Goal: Task Accomplishment & Management: Complete application form

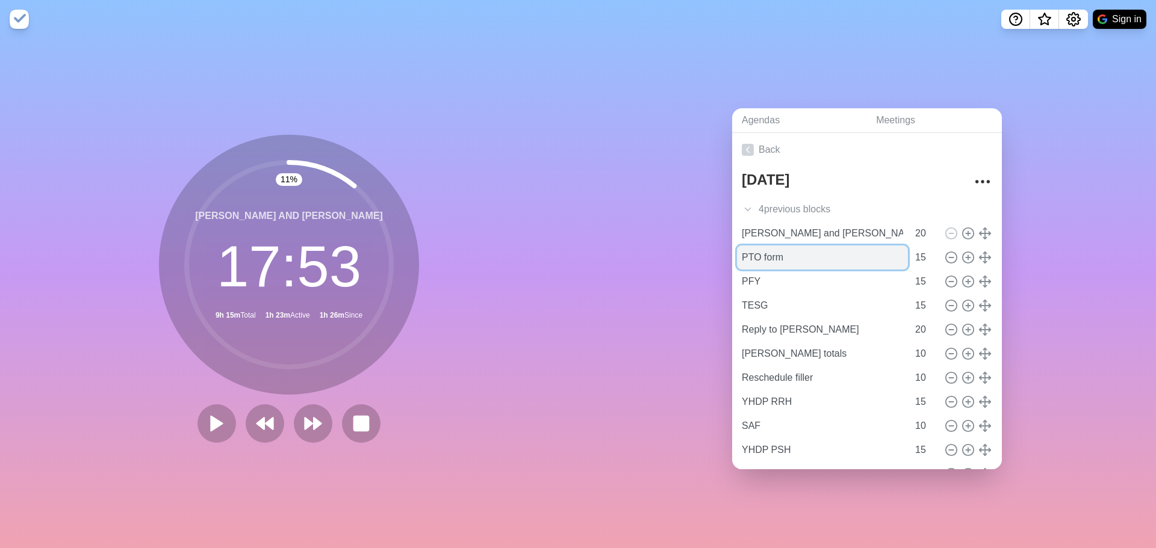
click at [885, 253] on input "PTO form" at bounding box center [822, 258] width 171 height 24
type input "PTO form"
type input "15"
type input "[PERSON_NAME] and [PERSON_NAME]"
type input "20"
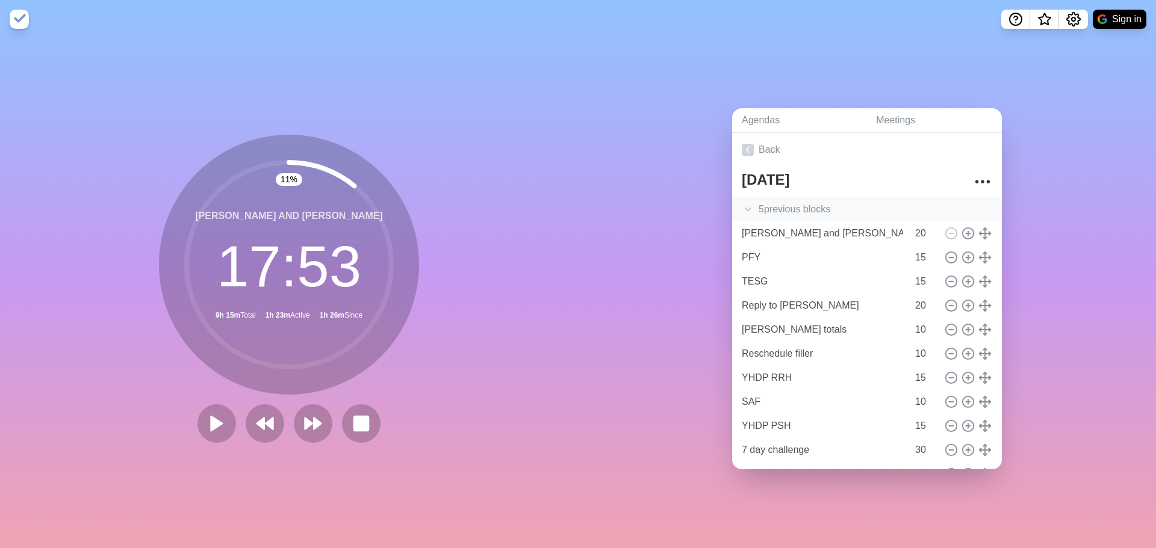
click at [834, 208] on div "5 previous block s" at bounding box center [867, 209] width 270 height 24
type input "PTO form"
type input "15"
type input "[PERSON_NAME] and [PERSON_NAME]"
type input "20"
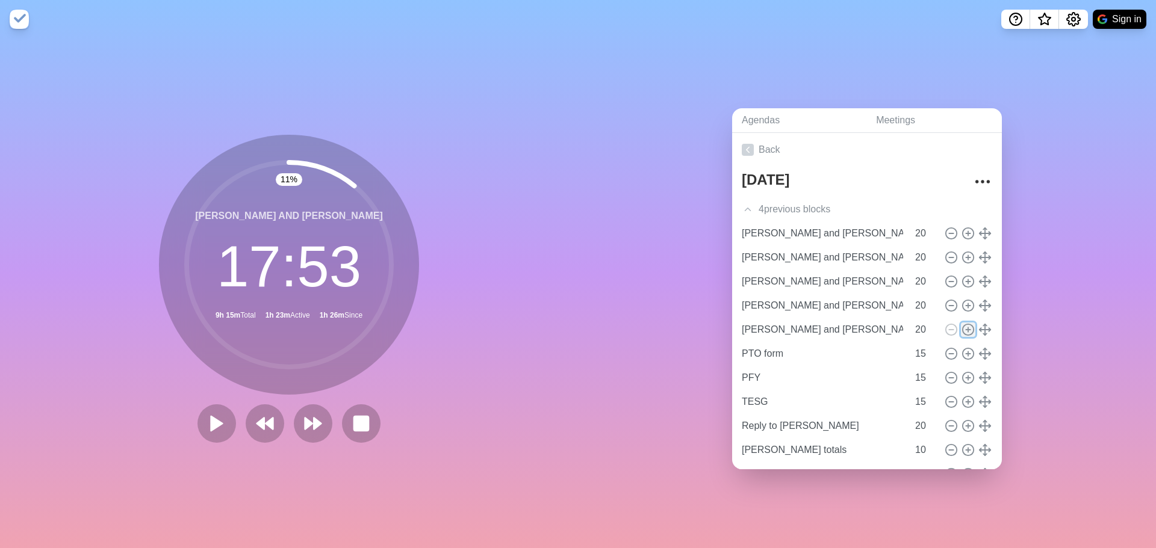
click at [961, 328] on icon at bounding box center [967, 329] width 13 height 13
type input "[PERSON_NAME] and [PERSON_NAME]"
type input "20"
type input "PTO form"
type input "PFY"
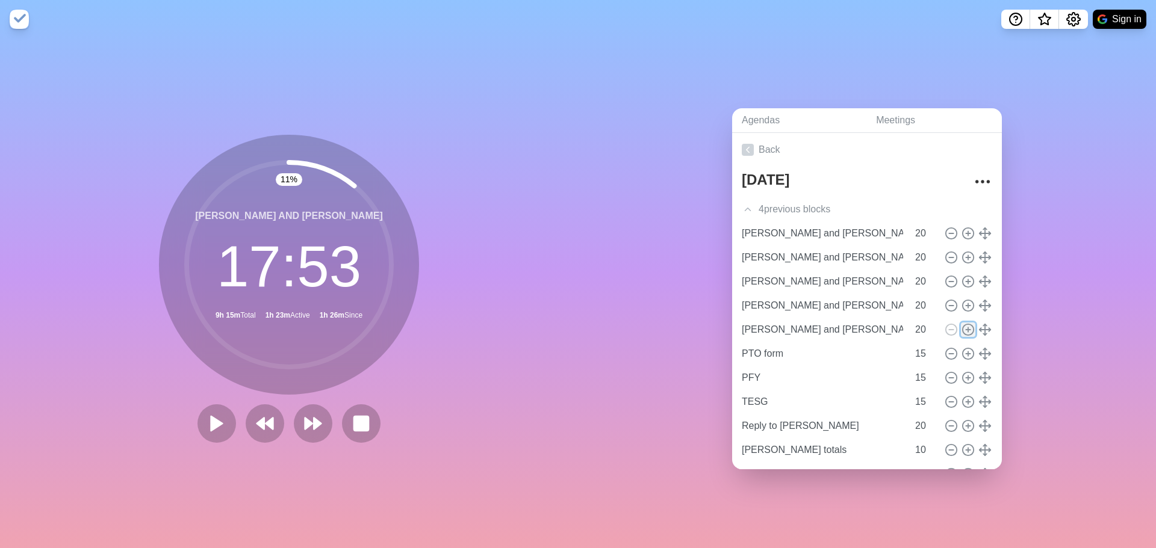
type input "TESG"
type input "15"
type input "Reply to [PERSON_NAME]"
type input "20"
type input "[PERSON_NAME] totals"
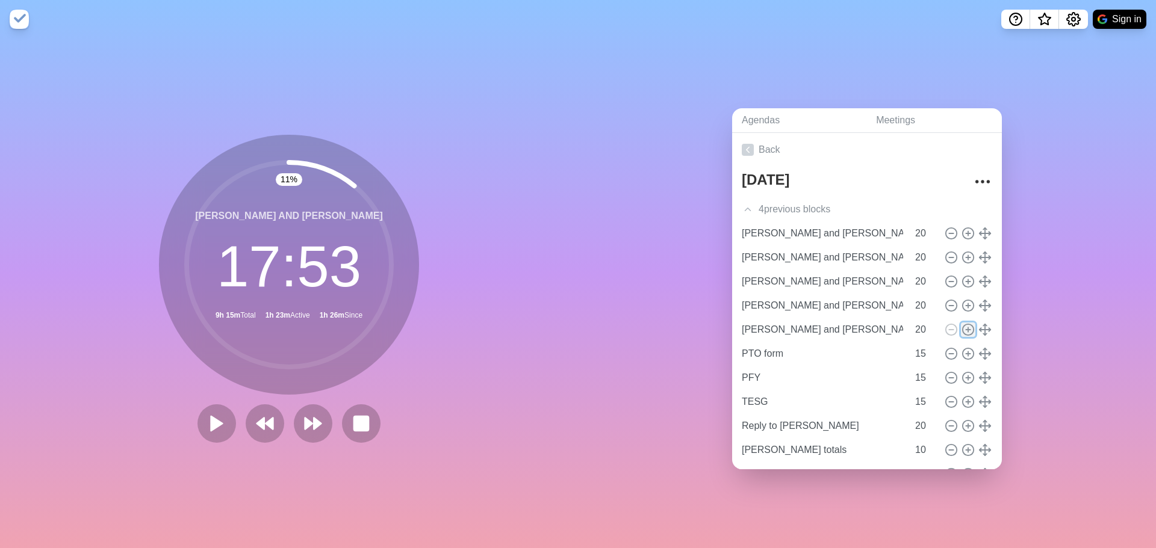
type input "Reschedule filler"
type input "10"
type input "YHDP RRH"
type input "15"
type input "SAF"
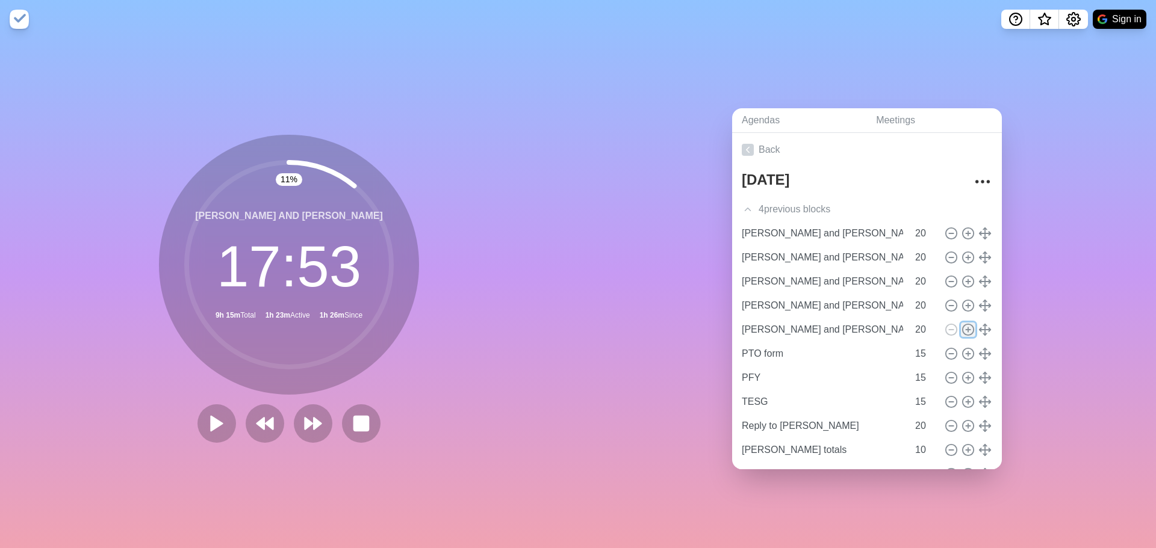
type input "10"
type input "YHDP PSH"
type input "15"
type input "7 day challenge"
type input "30"
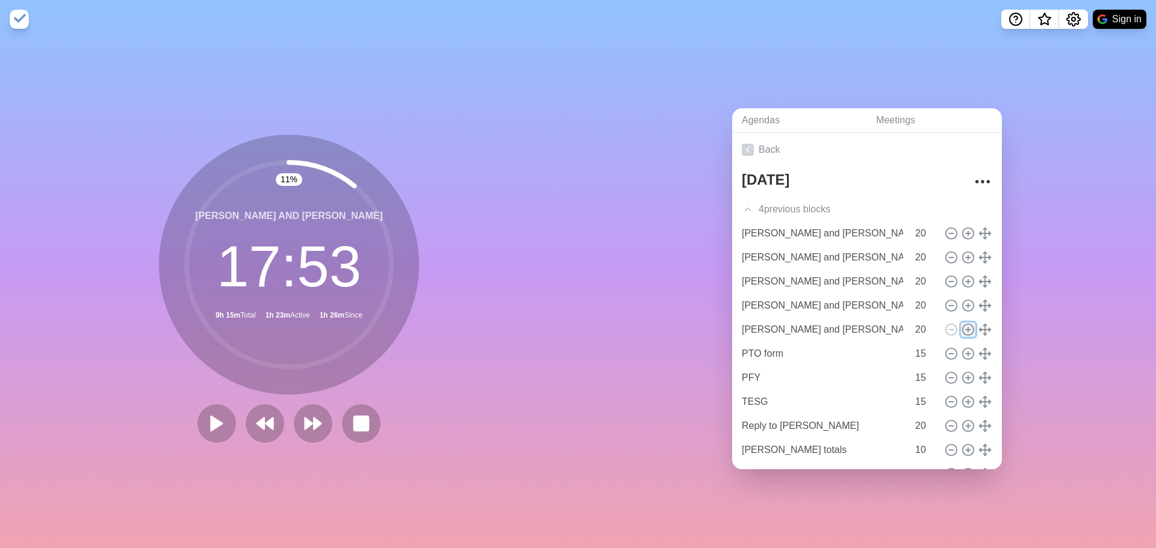
type input "Apologies"
type input "Pet flyer"
type input "Deal with Red"
type input "Khan Physics"
type input "20"
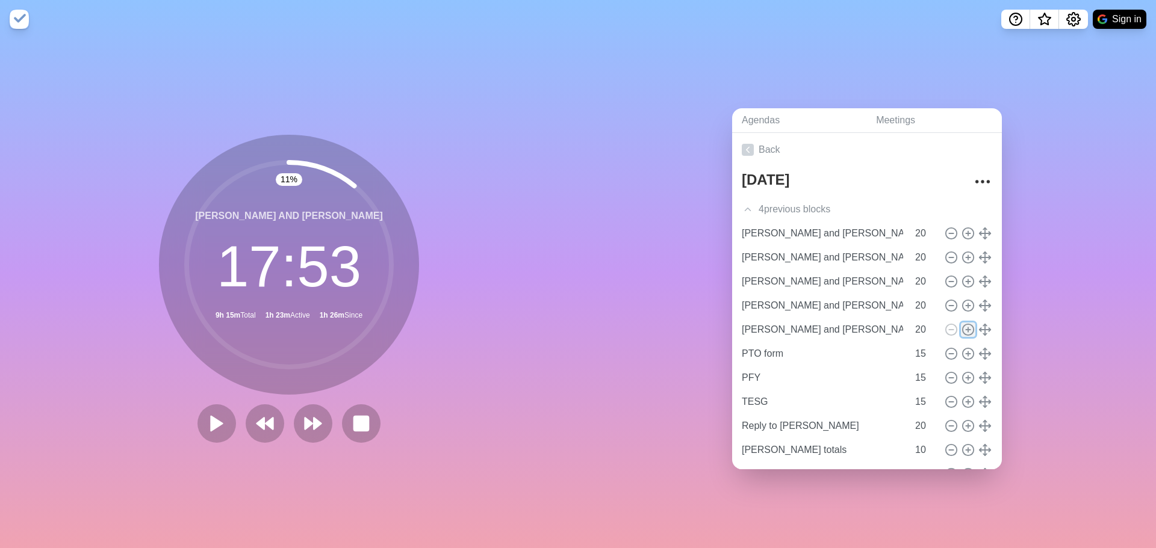
type input "Massage"
type input "Text [PERSON_NAME]"
type input "10"
type input "Registry"
type input "HYSA"
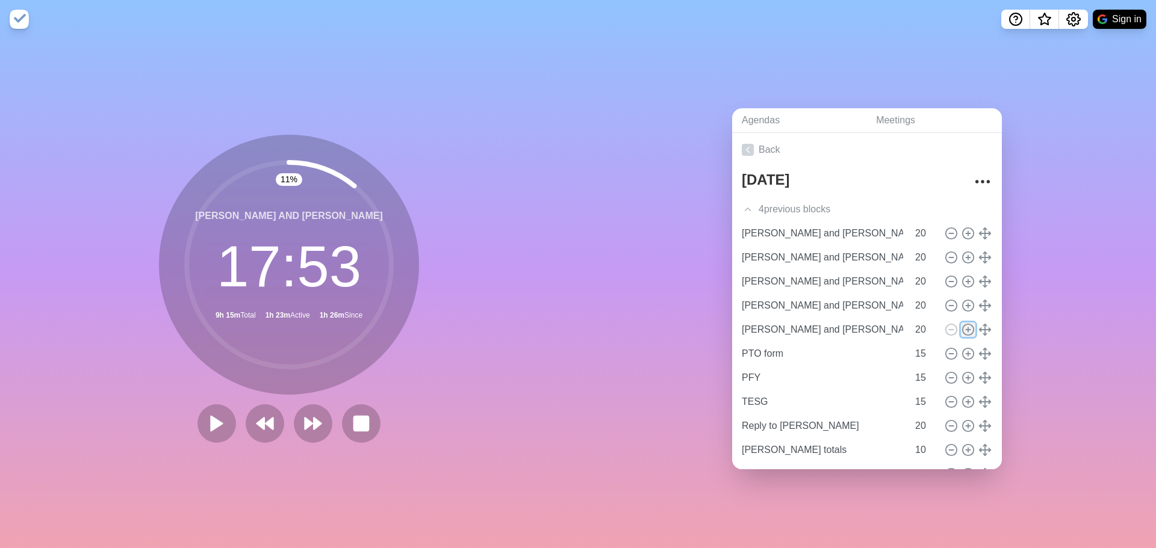
type input "Banfield, cancel for next year"
type input "15"
type input "Tiktoks"
type input "Apply for jobs"
type input "20"
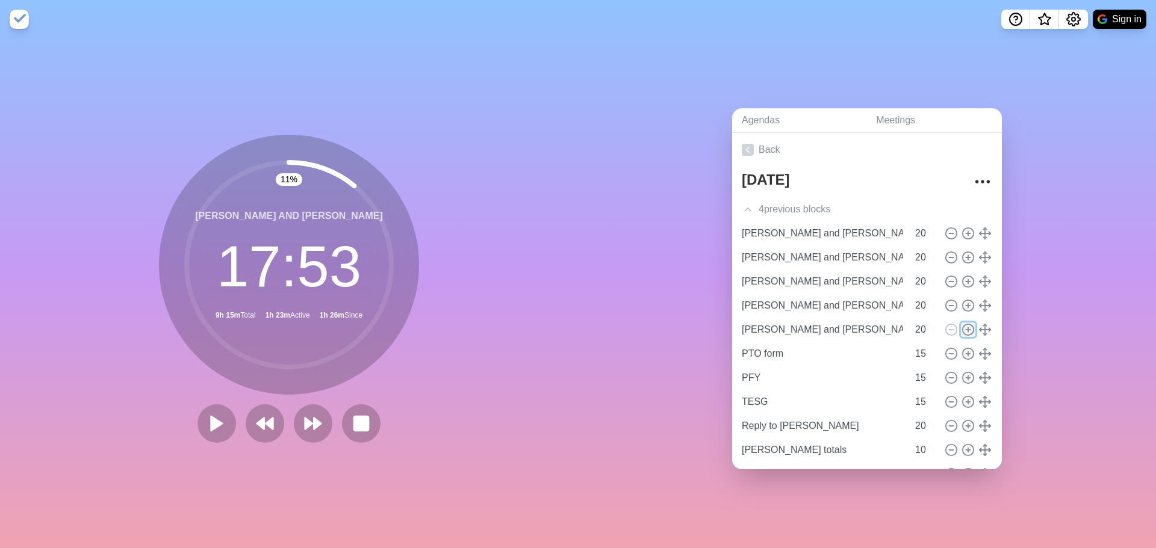
type input "HMIS access"
type input "General Fund"
type input "St. [PERSON_NAME] ESG"
type input "15"
type input "EFSP"
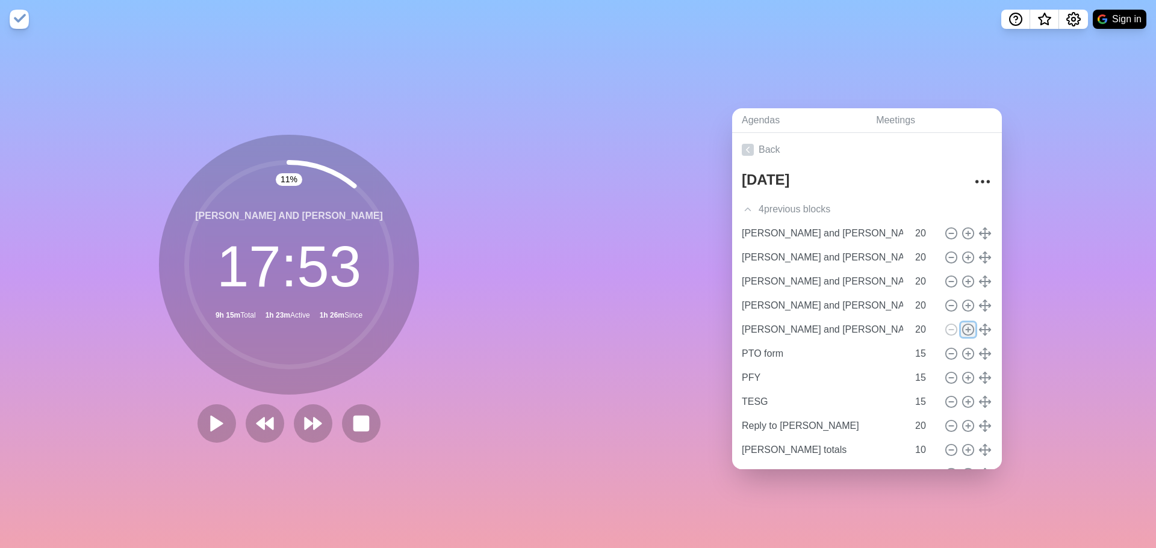
type input "MHS"
type input "TECO"
type input "20"
type input "PFY"
type input "TESG"
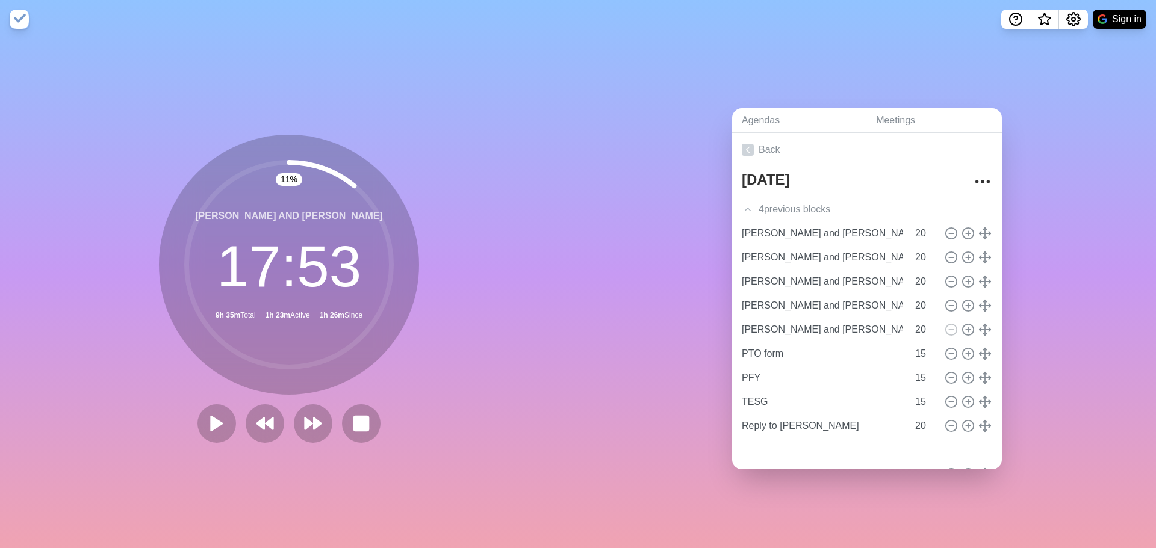
type input "Reply to [PERSON_NAME]"
type input "20"
type input "[PERSON_NAME] and [PERSON_NAME]"
type input "PTO form"
type input "15"
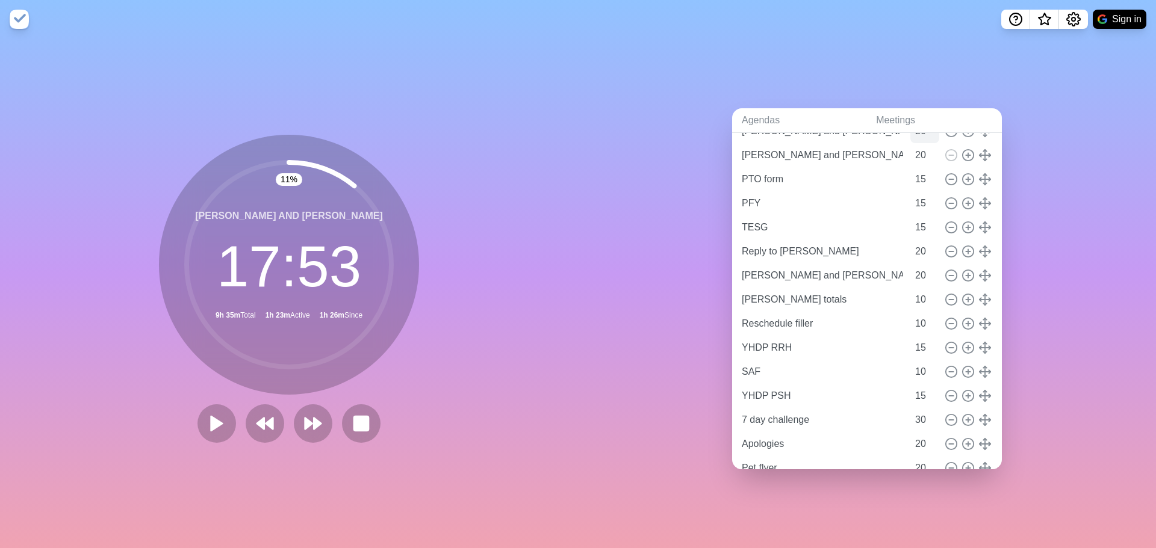
scroll to position [181, 0]
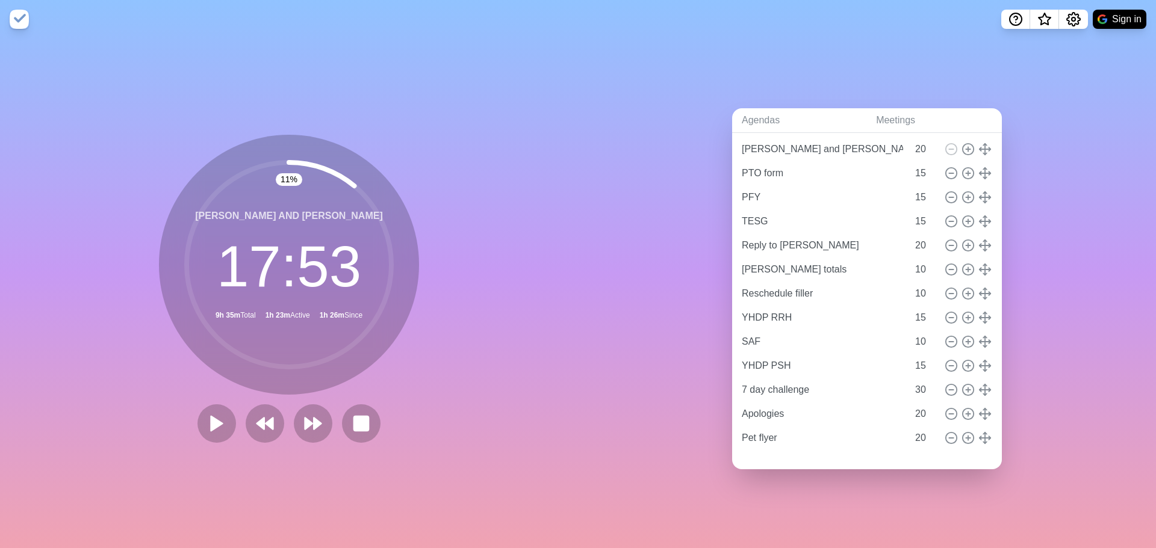
type input "Reschedule filler"
type input "YHDP RRH"
type input "15"
type input "SAF"
type input "10"
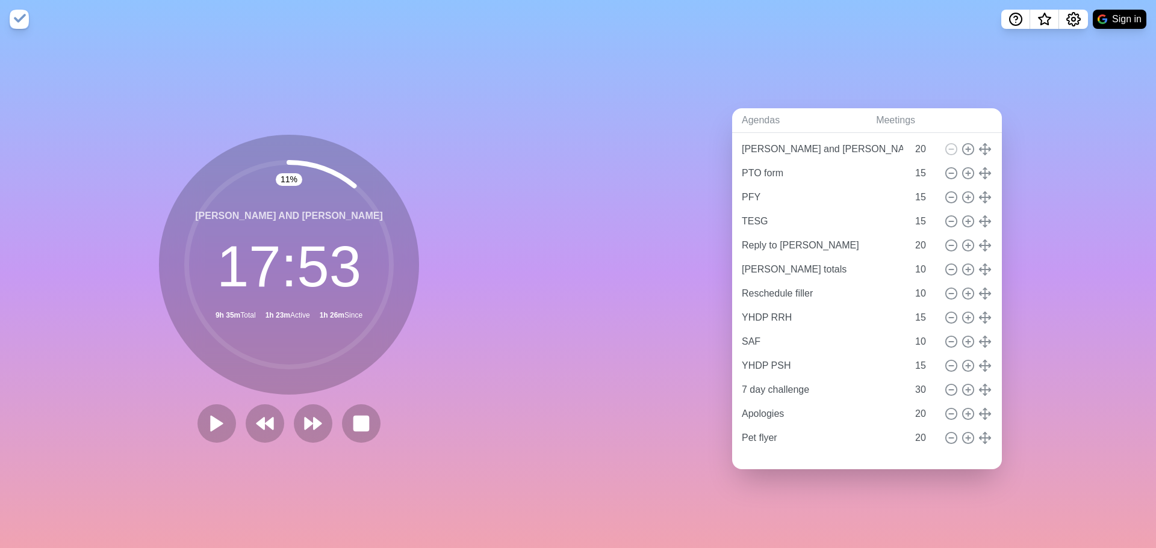
type input "YHDP PSH"
type input "15"
type input "7 day challenge"
type input "30"
type input "Apologies"
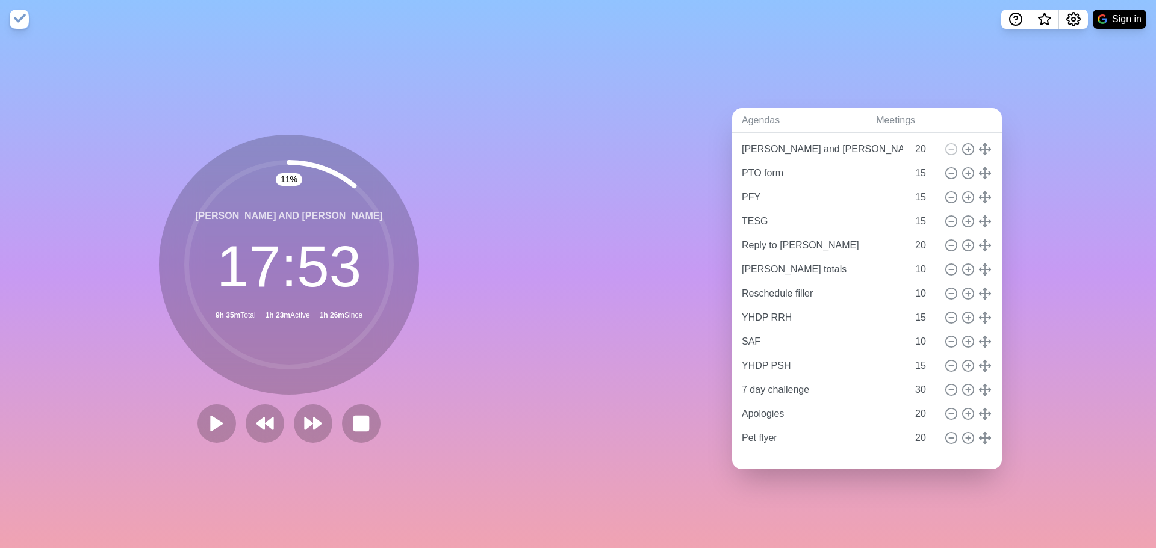
type input "20"
type input "Pet flyer"
type input "[PERSON_NAME] and [PERSON_NAME]"
type input "[PERSON_NAME] totals"
type input "10"
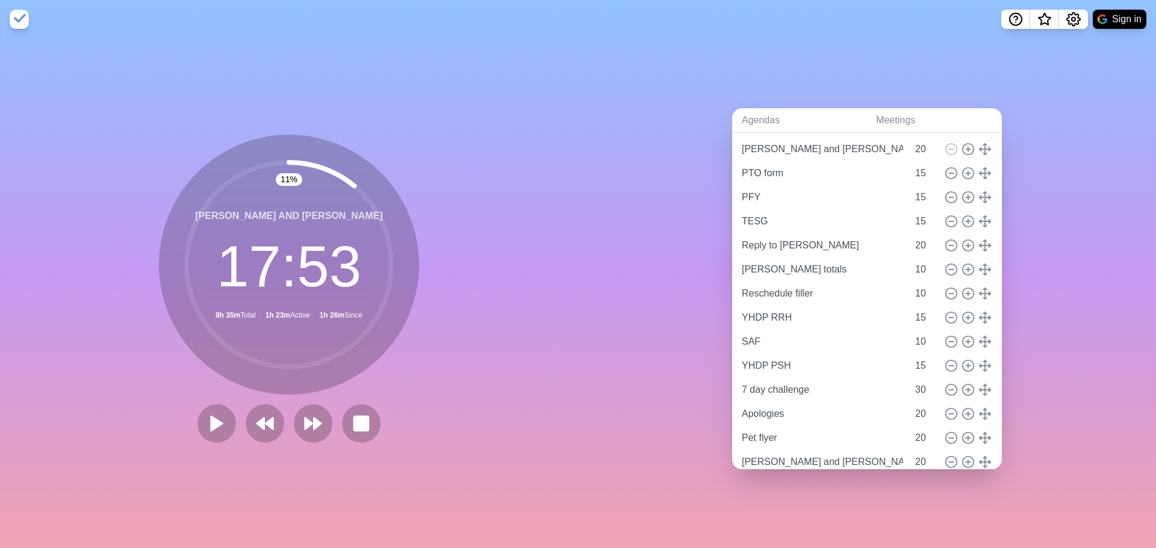
scroll to position [0, 0]
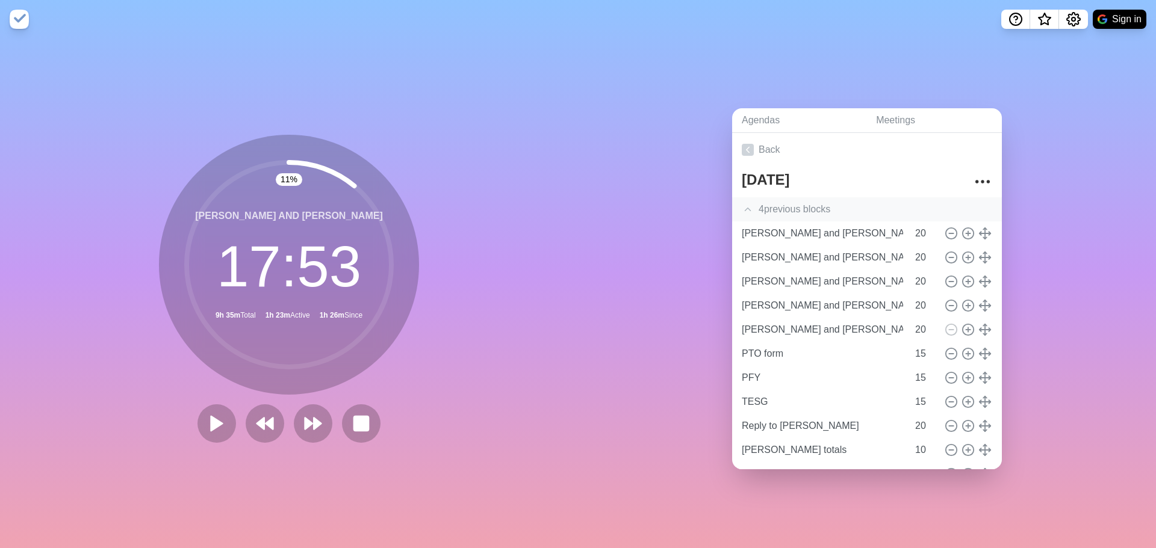
click at [800, 205] on div "4 previous block s" at bounding box center [867, 209] width 270 height 24
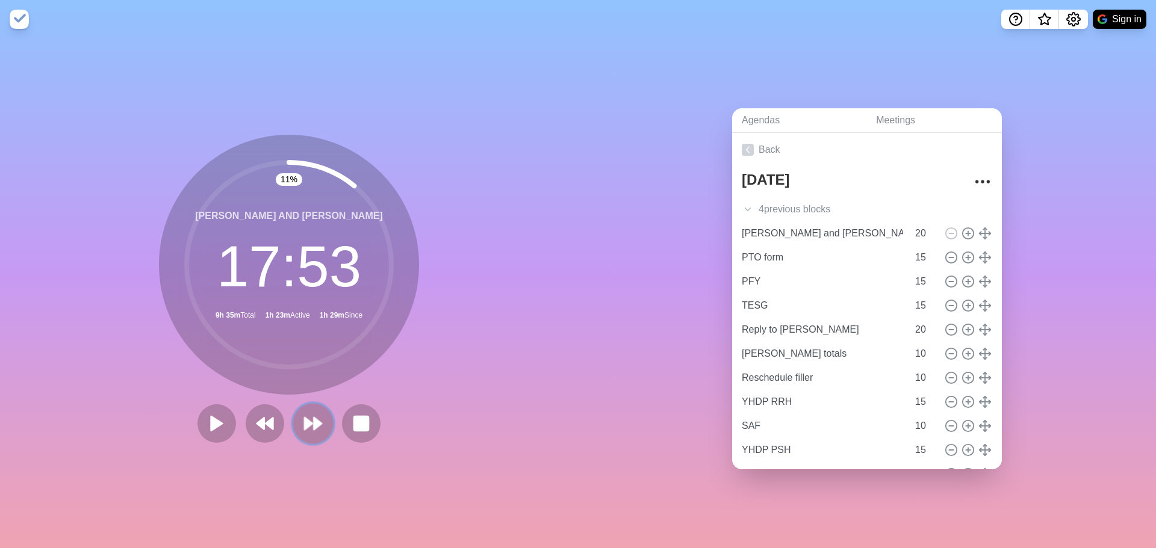
click at [305, 418] on polygon at bounding box center [309, 424] width 8 height 12
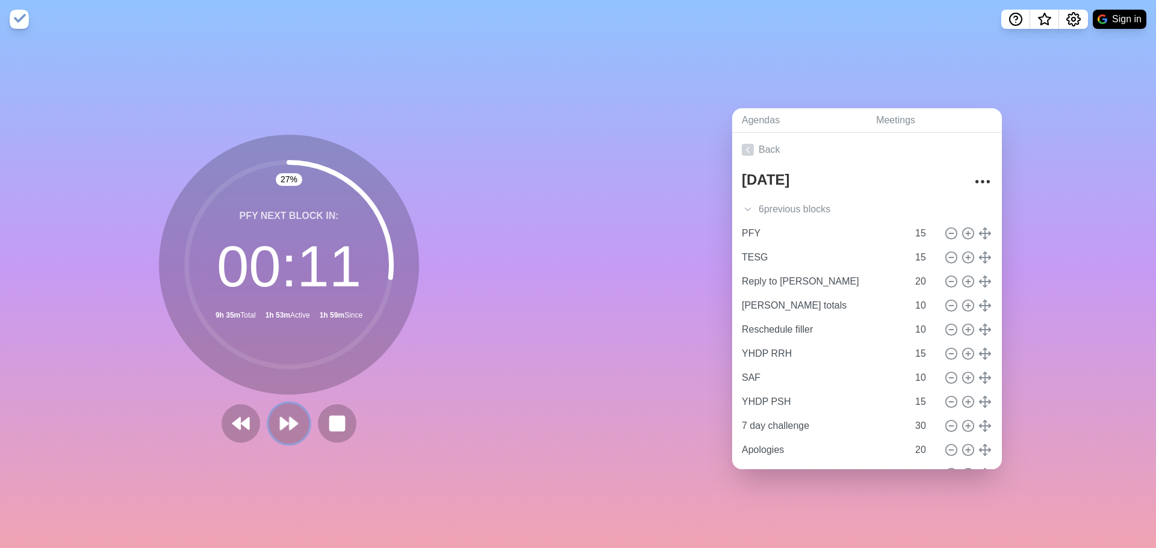
click at [280, 414] on icon at bounding box center [289, 424] width 20 height 20
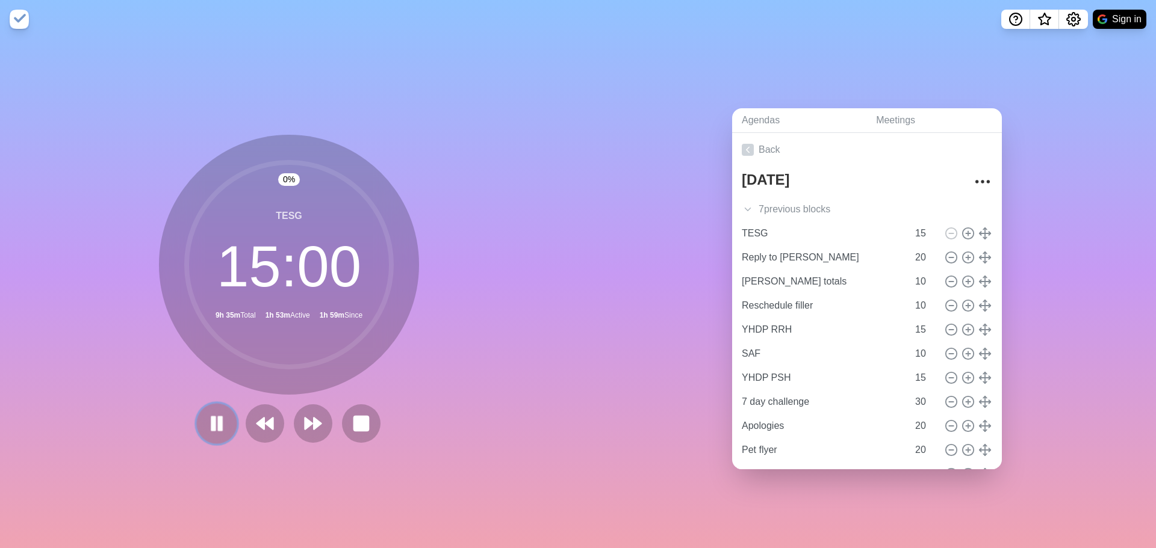
click at [218, 423] on rect at bounding box center [220, 423] width 4 height 13
click at [211, 416] on polygon at bounding box center [217, 423] width 12 height 15
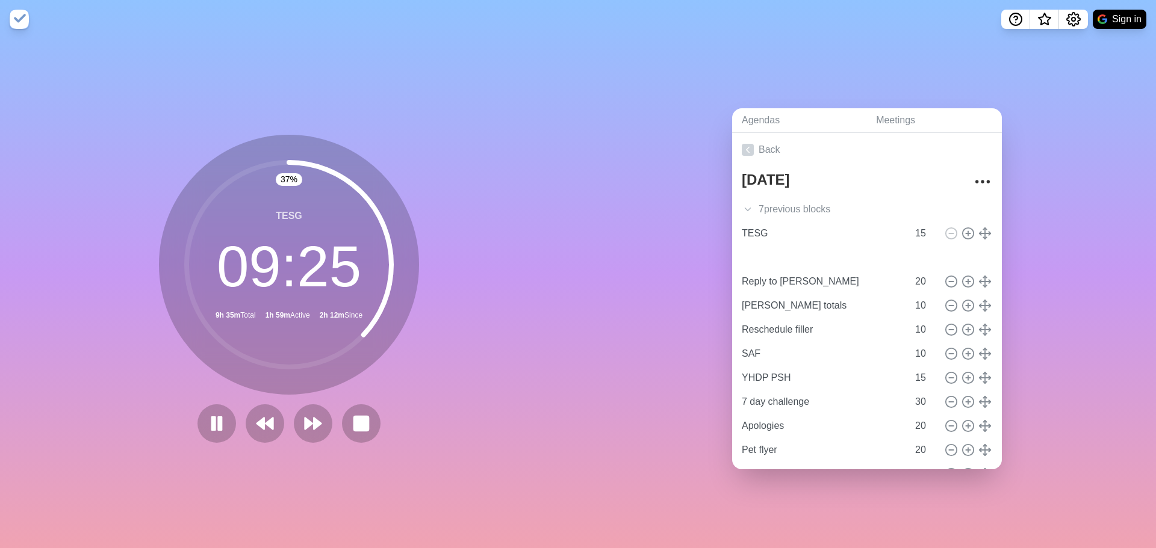
type input "YHDP RRH"
type input "15"
type input "Reply to [PERSON_NAME]"
type input "20"
type input "[PERSON_NAME] totals"
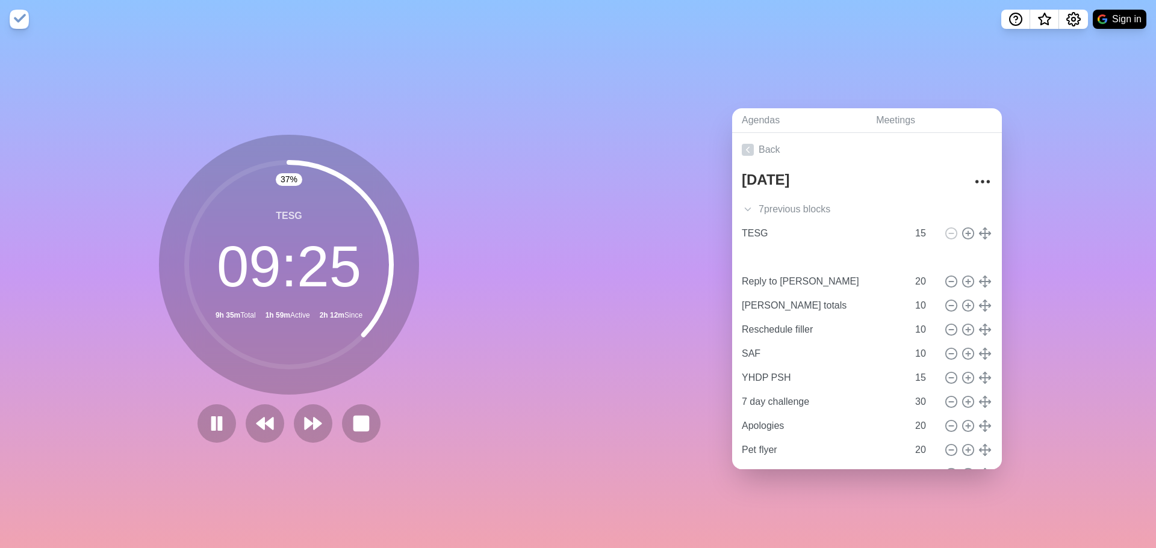
type input "Reschedule filler"
type input "10"
type input "YHDP PSH"
type input "15"
type input "Reply to [PERSON_NAME]"
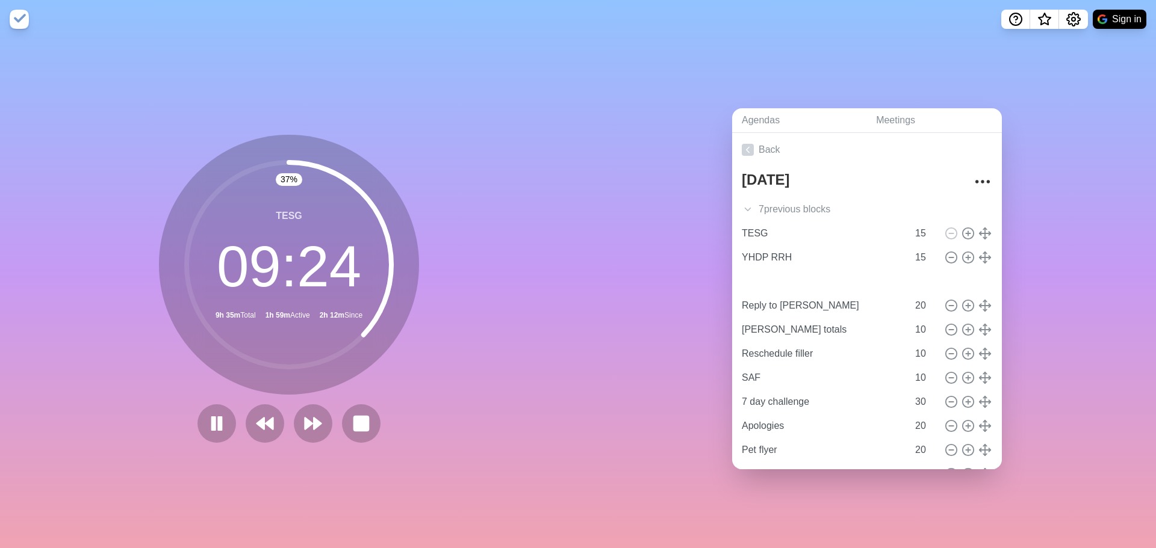
type input "20"
type input "[PERSON_NAME] totals"
type input "Reschedule filler"
type input "SAF"
type input "10"
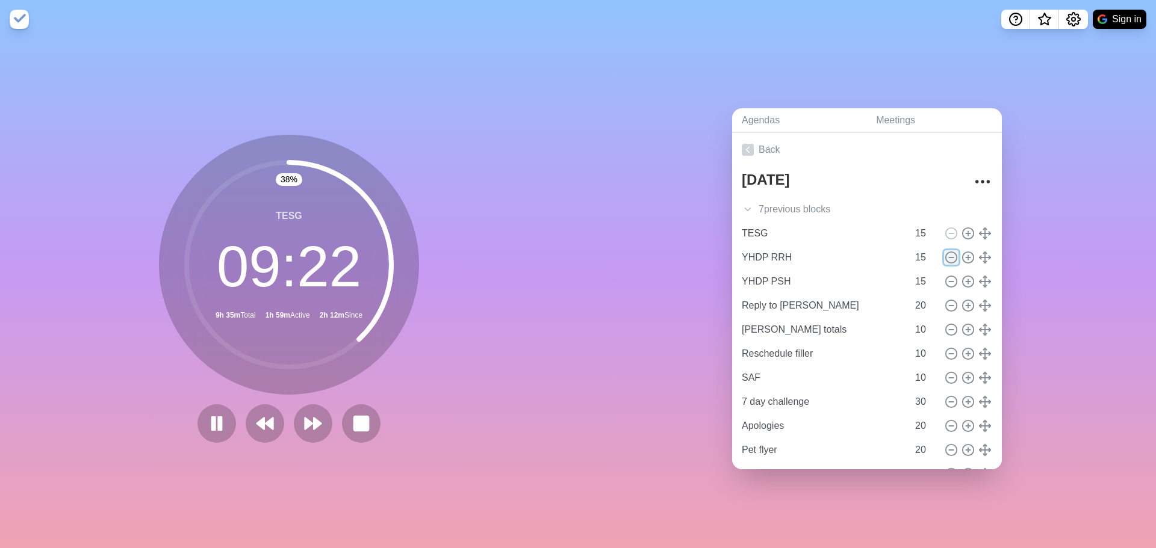
click at [944, 251] on icon at bounding box center [950, 257] width 13 height 13
type input "YHDP PSH"
type input "Reply to [PERSON_NAME]"
type input "20"
type input "[PERSON_NAME] totals"
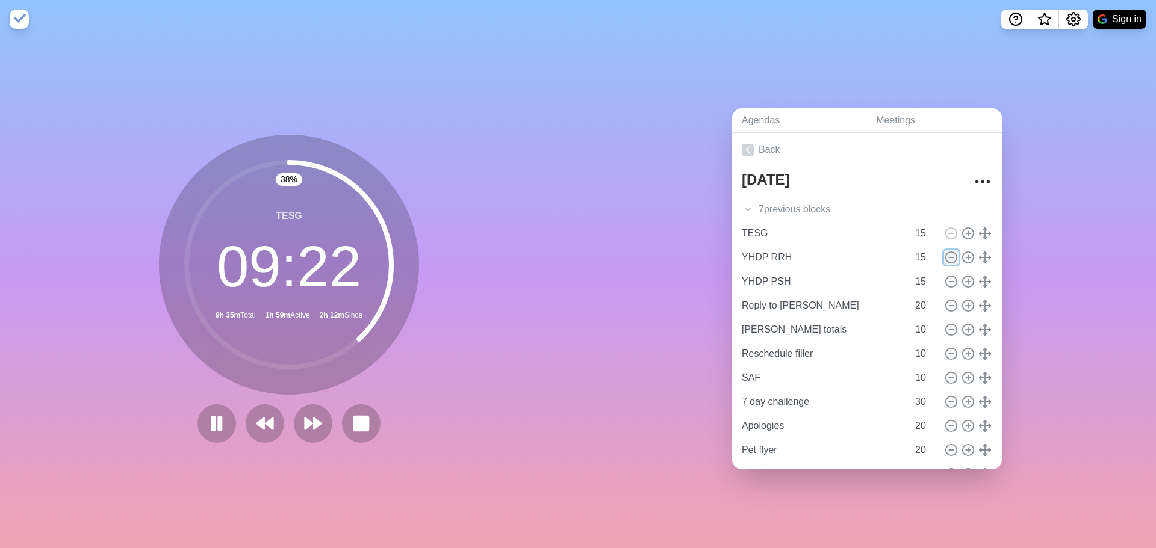
type input "10"
type input "Reschedule filler"
type input "SAF"
type input "7 day challenge"
type input "30"
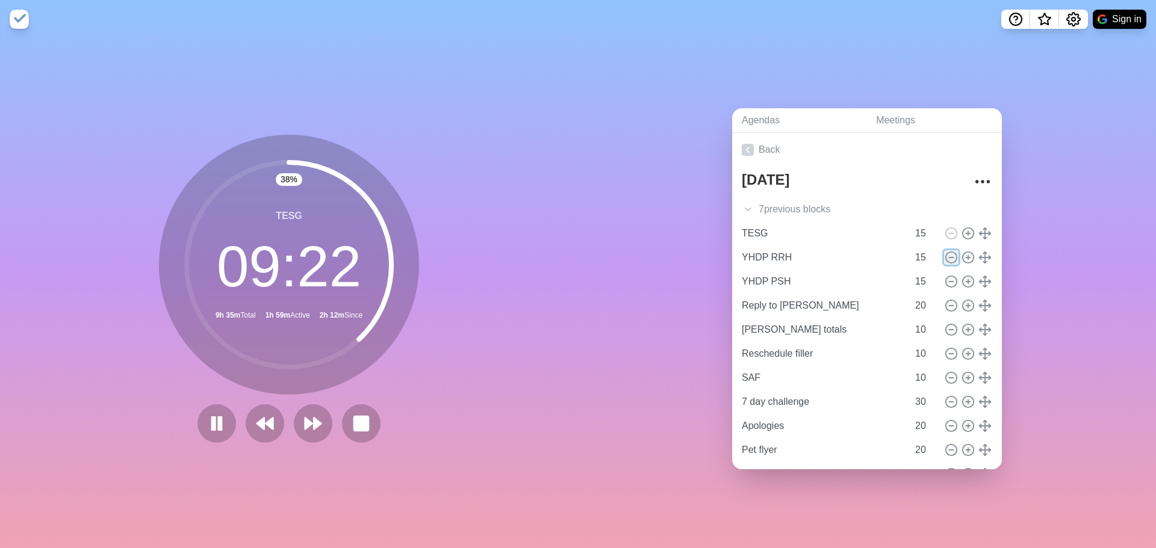
type input "Apologies"
type input "20"
type input "Pet flyer"
type input "[PERSON_NAME] and [PERSON_NAME]"
type input "Deal with Red"
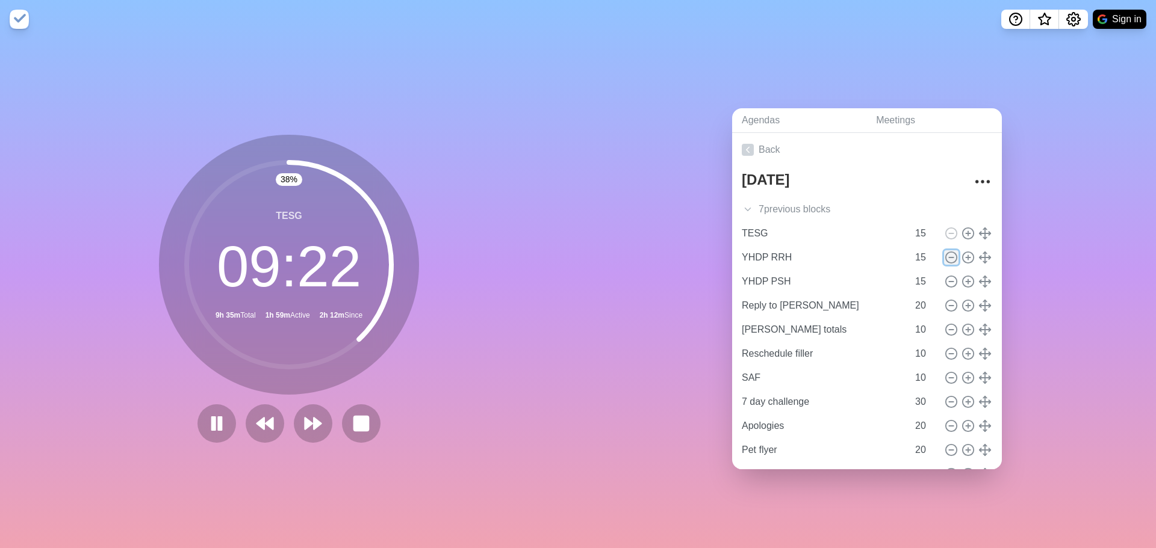
type input "Khan Physics"
type input "Massage"
type input "10"
type input "Text [PERSON_NAME]"
type input "Registry"
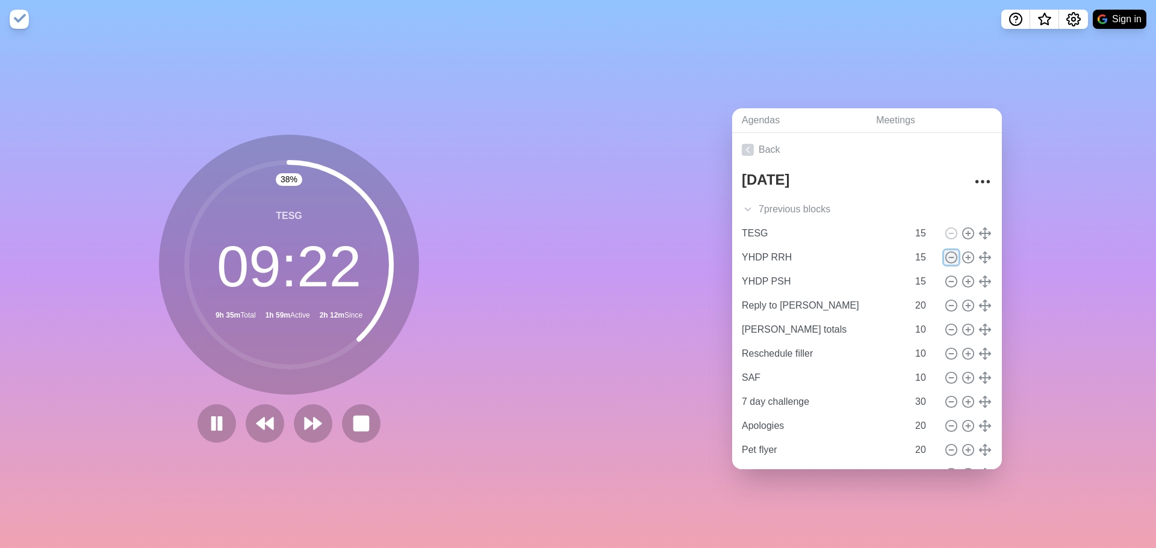
type input "15"
type input "HYSA"
type input "Banfield, cancel for next year"
type input "Tiktoks"
type input "20"
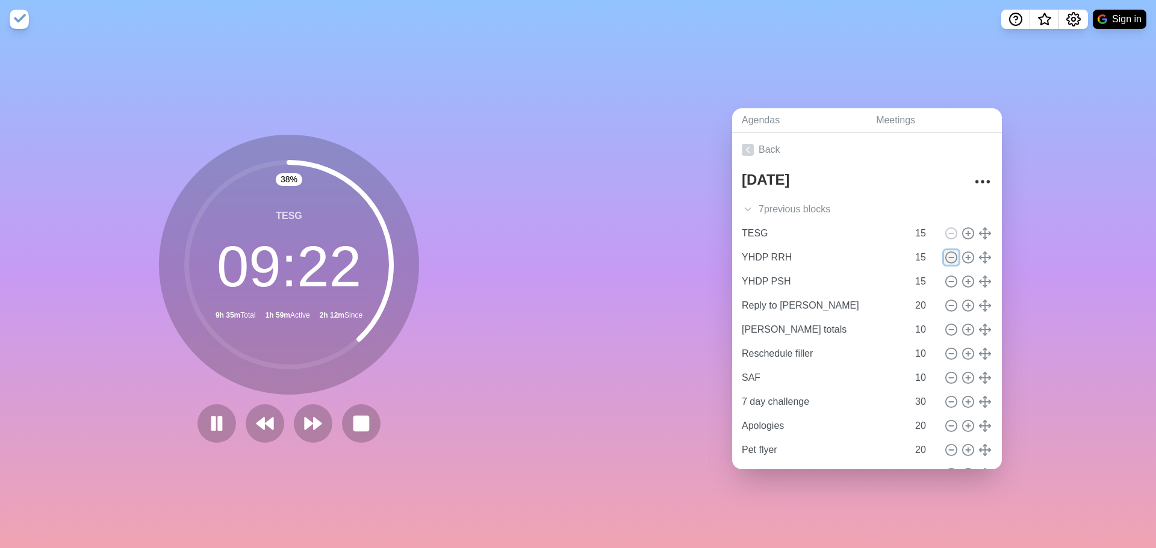
type input "Apply for jobs"
type input "HMIS access"
type input "15"
type input "General Fund"
type input "St. [PERSON_NAME] ESG"
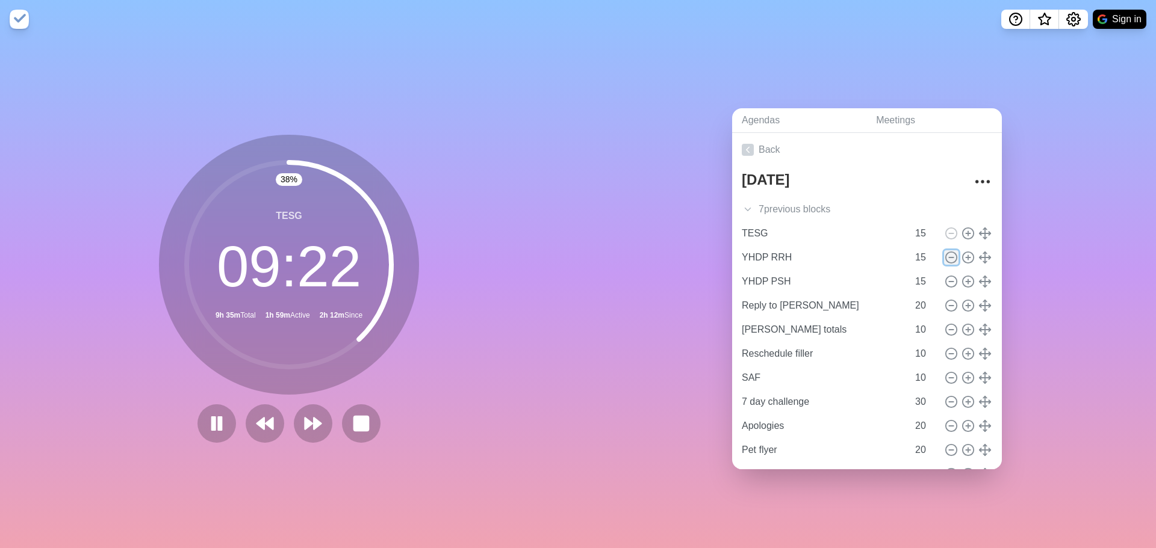
type input "EFSP"
type input "20"
type input "MHS"
type input "TECO"
type input "When ICE comes"
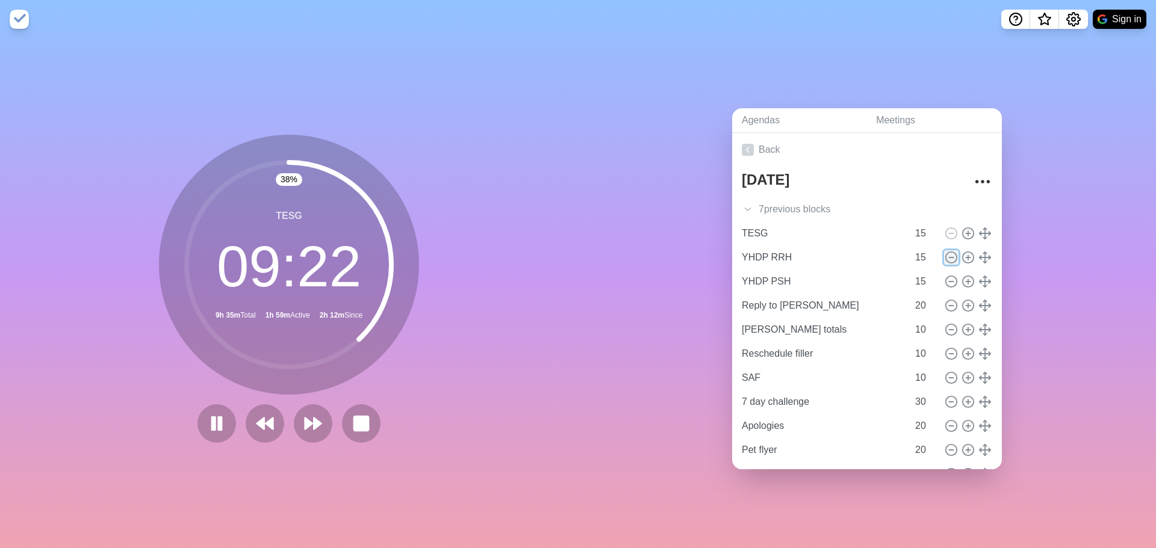
type input "10"
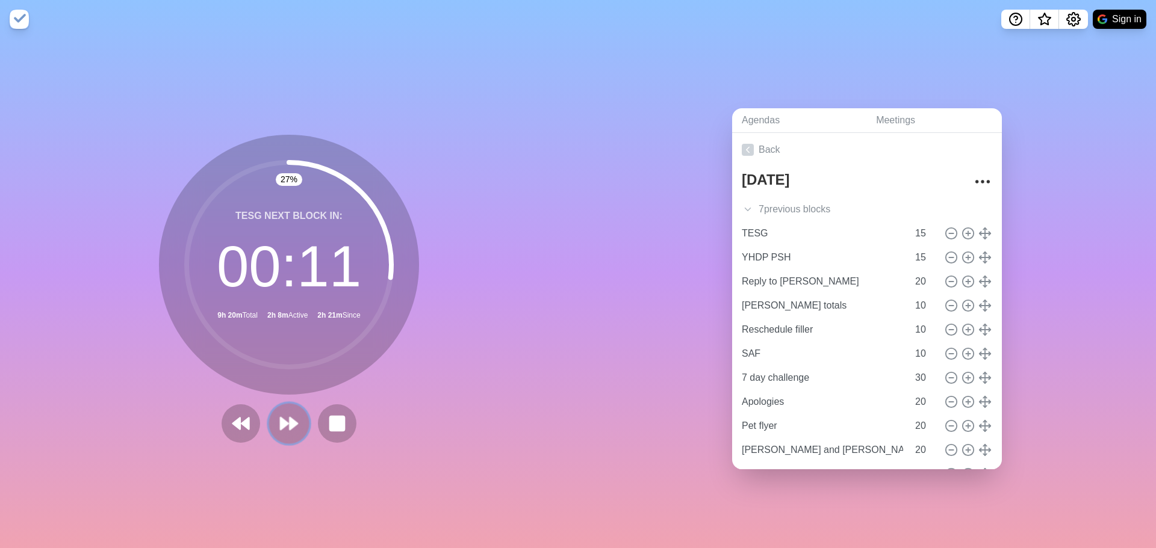
click at [284, 424] on icon at bounding box center [289, 424] width 20 height 20
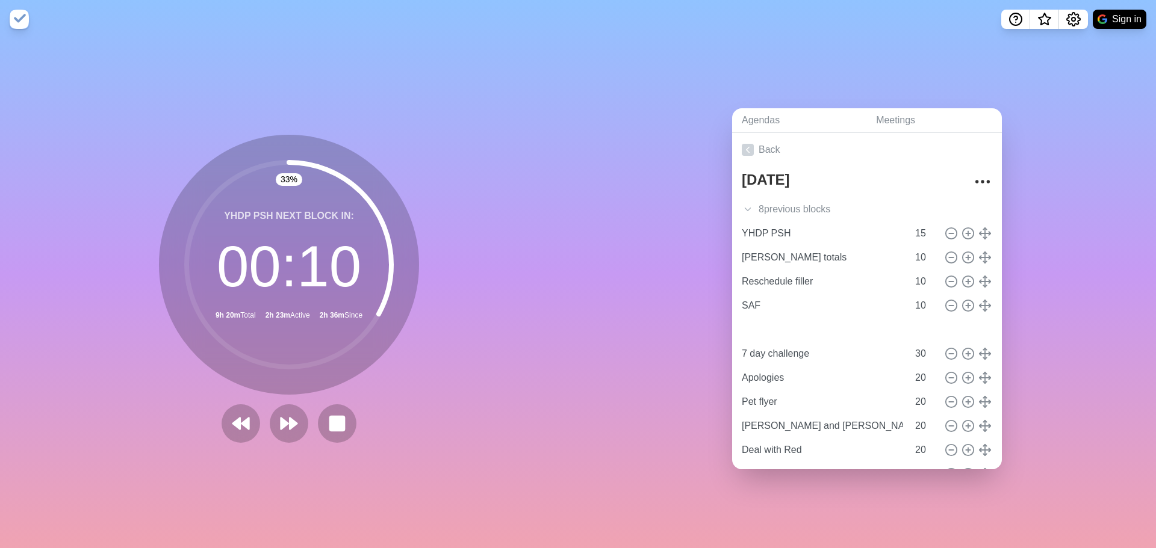
type input "Reschedule filler"
type input "SAF"
type input "Reply to [PERSON_NAME]"
type input "20"
type input "[PERSON_NAME] totals"
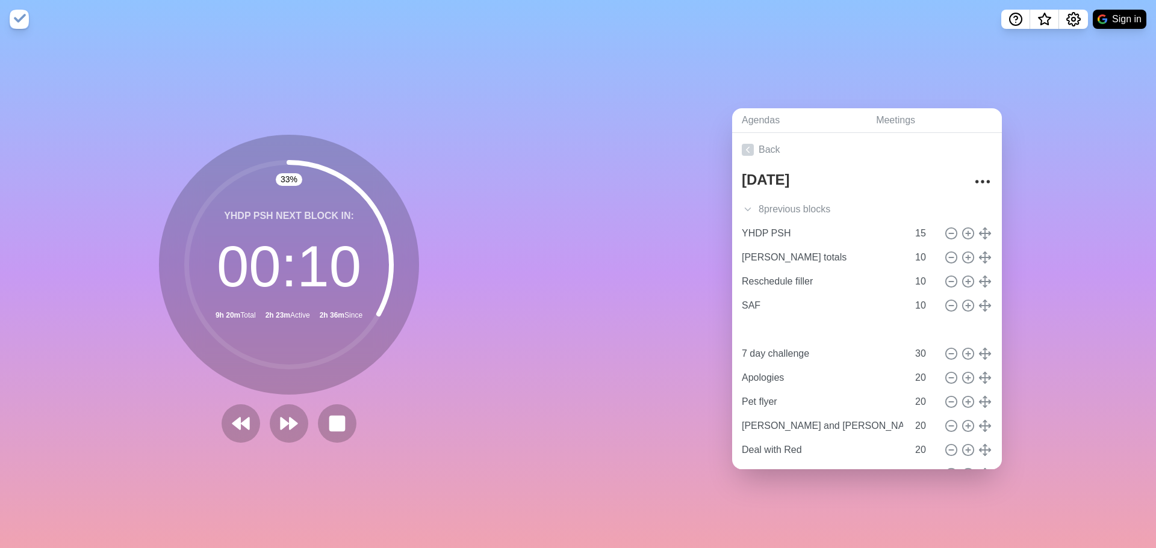
type input "10"
type input "SAF"
type input "Reply to [PERSON_NAME]"
type input "20"
type input "[PERSON_NAME] totals"
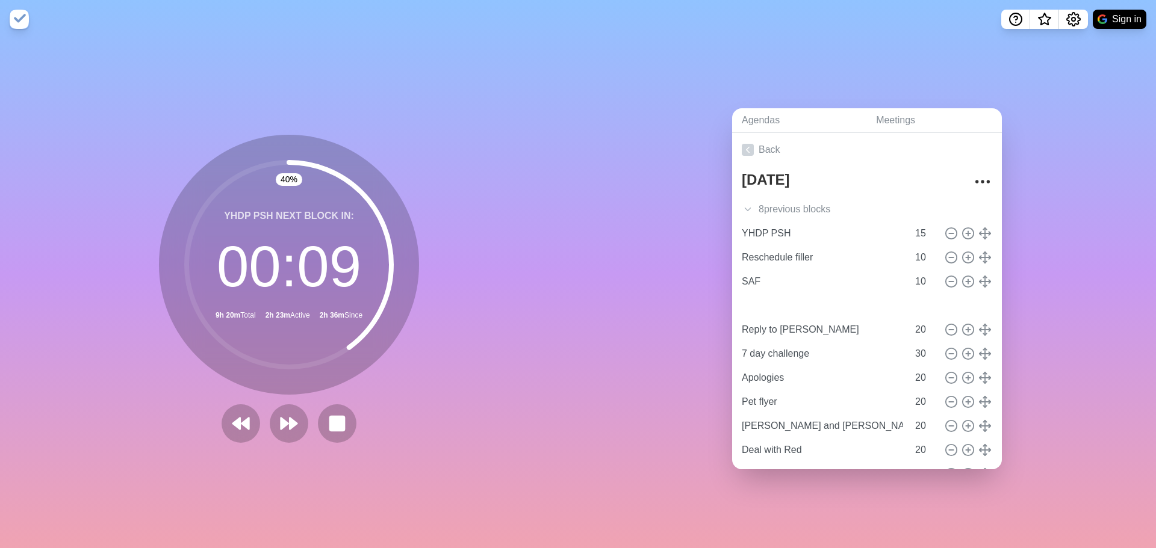
type input "10"
type input "Reschedule filler"
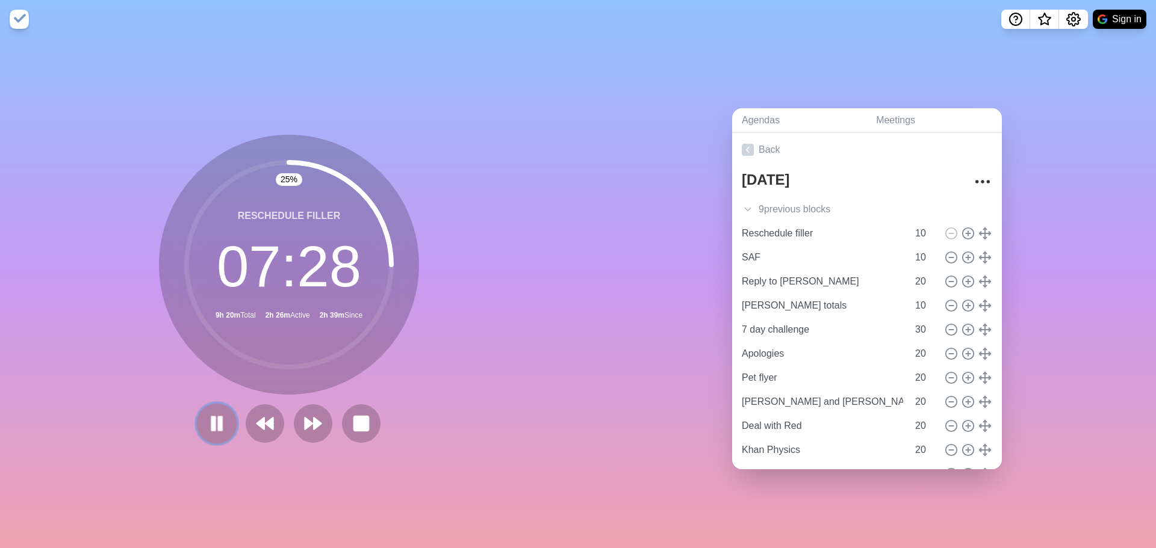
click at [218, 418] on rect at bounding box center [220, 423] width 4 height 13
click at [217, 422] on icon at bounding box center [216, 424] width 20 height 20
